Goal: Information Seeking & Learning: Learn about a topic

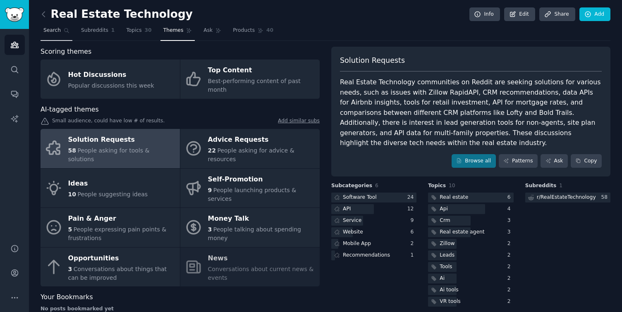
click at [60, 30] on link "Search" at bounding box center [56, 32] width 32 height 17
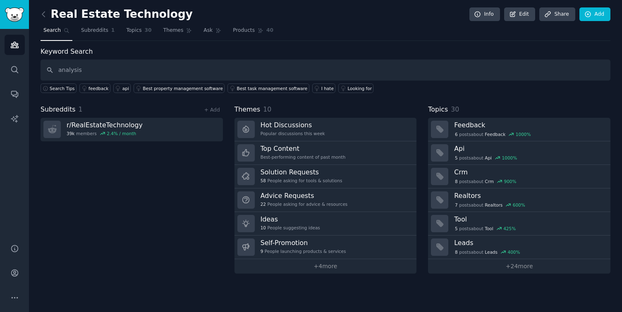
type input "analysis"
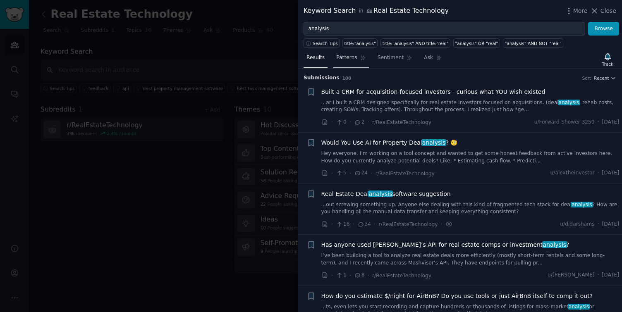
click at [350, 58] on span "Patterns" at bounding box center [346, 57] width 21 height 7
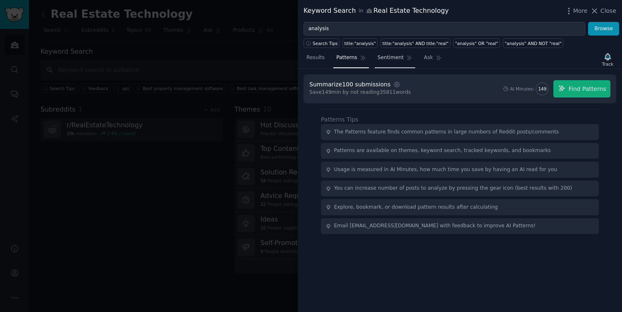
click at [383, 59] on span "Sentiment" at bounding box center [390, 57] width 26 height 7
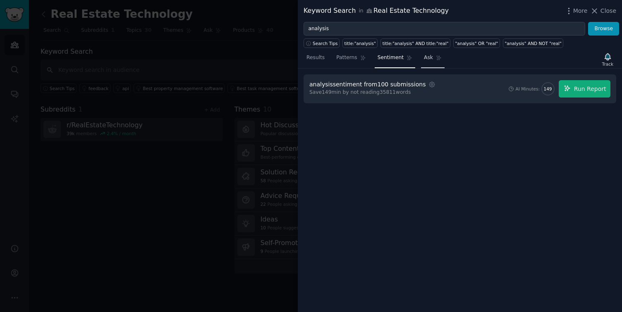
click at [427, 62] on link "Ask" at bounding box center [433, 59] width 24 height 17
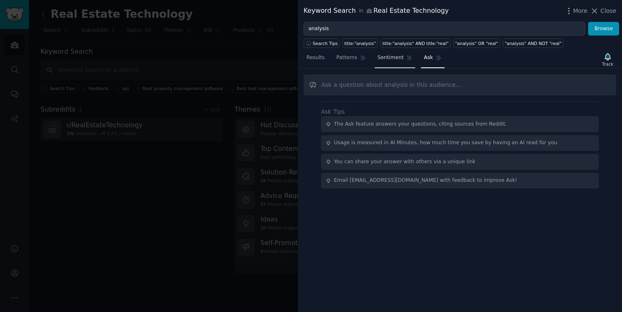
click at [395, 57] on span "Sentiment" at bounding box center [390, 57] width 26 height 7
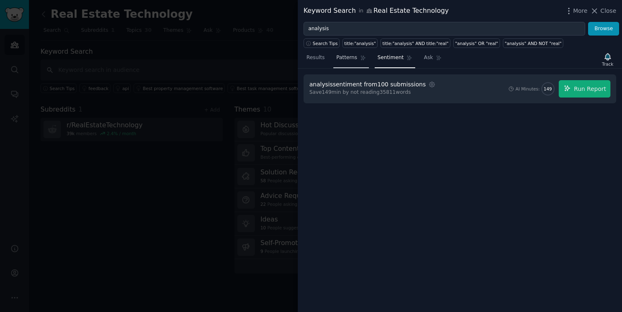
click at [358, 62] on link "Patterns" at bounding box center [350, 59] width 35 height 17
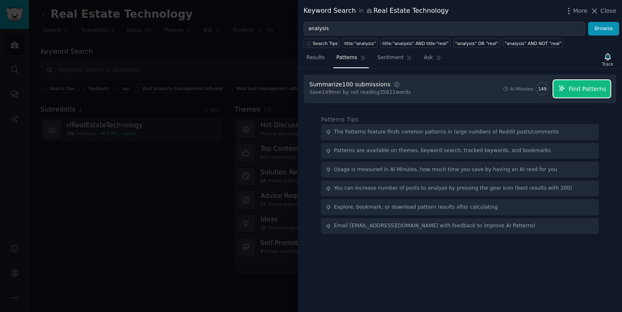
click at [576, 91] on span "Find Patterns" at bounding box center [587, 89] width 38 height 9
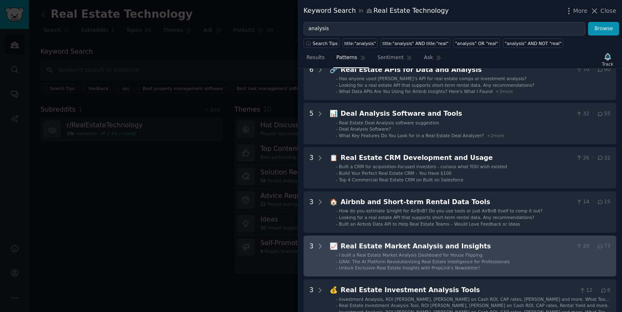
scroll to position [133, 0]
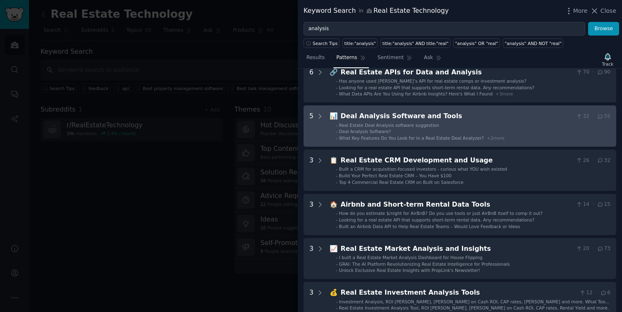
click at [434, 122] on div "Real Estate Deal Analysis software suggestion" at bounding box center [389, 125] width 100 height 6
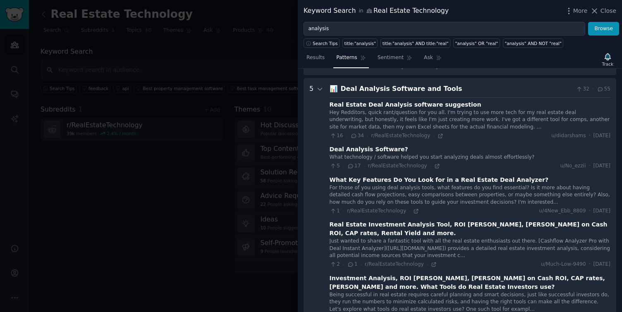
scroll to position [158, 0]
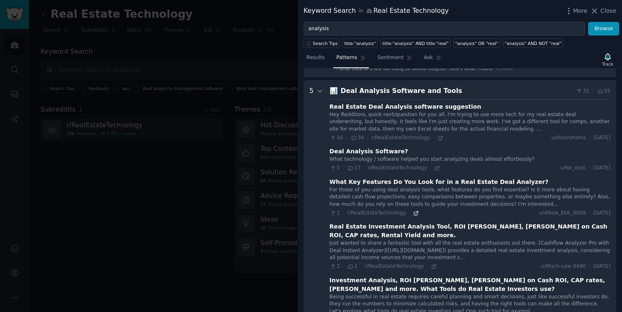
click at [413, 213] on icon at bounding box center [416, 213] width 6 height 6
